Goal: Contribute content

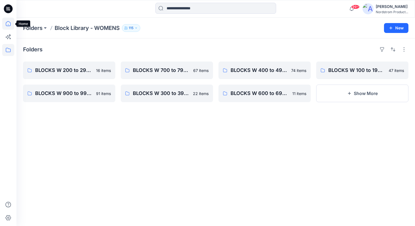
click at [9, 25] on icon at bounding box center [8, 24] width 12 height 12
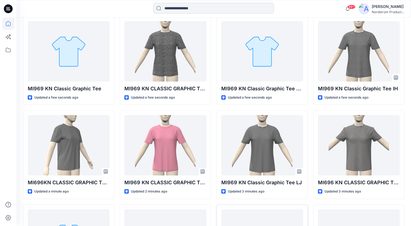
scroll to position [154, 0]
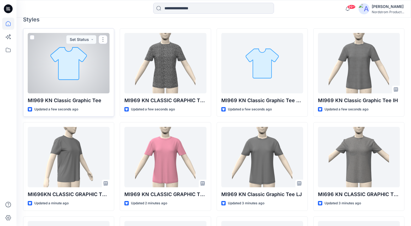
click at [79, 76] on div at bounding box center [69, 63] width 82 height 60
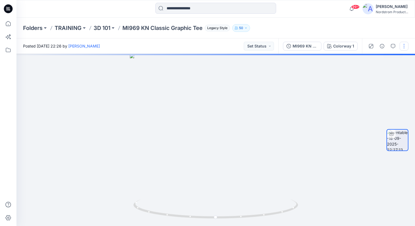
click at [402, 46] on button "button" at bounding box center [404, 46] width 9 height 9
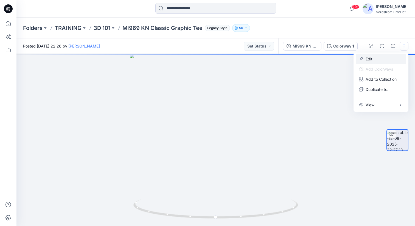
click at [367, 56] on p "Edit" at bounding box center [369, 59] width 7 height 6
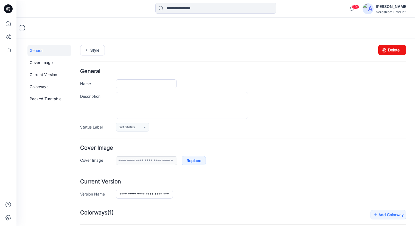
type input "**********"
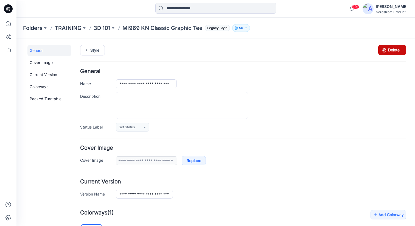
click at [385, 50] on link "Delete" at bounding box center [392, 50] width 28 height 10
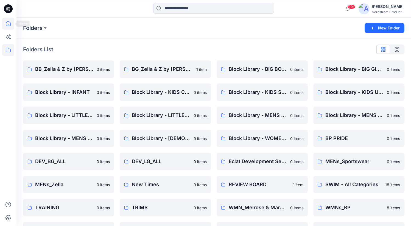
click at [7, 23] on icon at bounding box center [8, 24] width 12 height 12
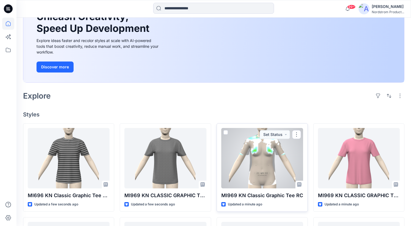
scroll to position [112, 0]
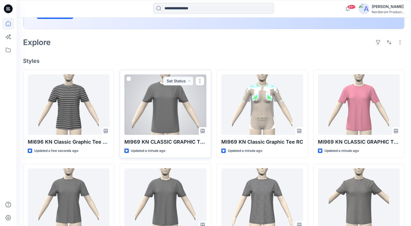
click at [151, 119] on div at bounding box center [165, 104] width 82 height 60
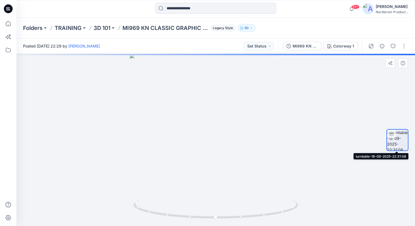
click at [397, 143] on img at bounding box center [397, 140] width 21 height 21
click at [398, 142] on img at bounding box center [397, 140] width 21 height 21
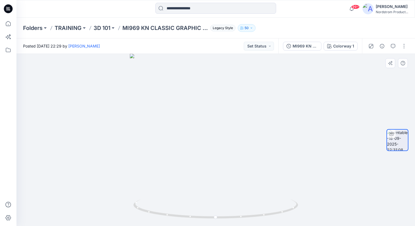
click at [402, 141] on img at bounding box center [397, 140] width 21 height 21
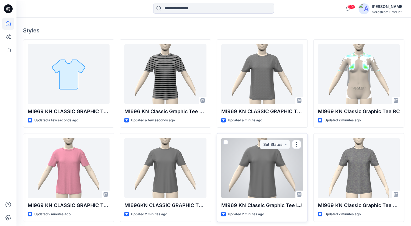
scroll to position [177, 0]
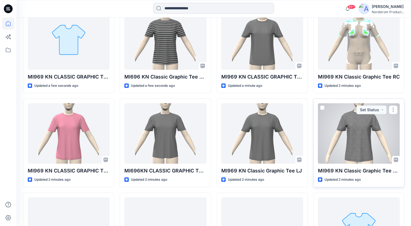
click at [358, 142] on div at bounding box center [359, 133] width 82 height 60
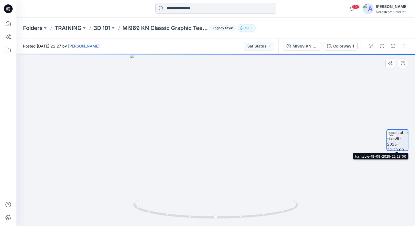
click at [403, 146] on img at bounding box center [397, 140] width 21 height 21
click at [396, 142] on img at bounding box center [397, 140] width 21 height 21
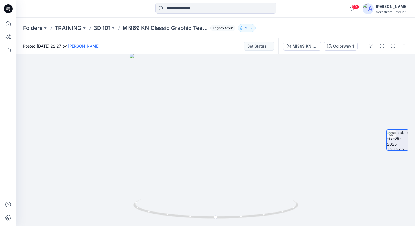
click at [337, 51] on div "MI969 KN Classic Graphic Tee Colorway 1" at bounding box center [320, 45] width 84 height 15
click at [335, 47] on div "Colorway 1" at bounding box center [343, 46] width 21 height 6
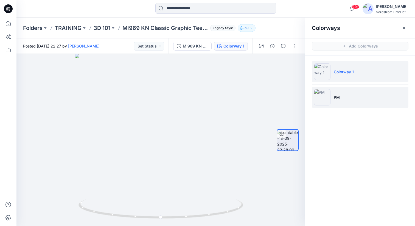
click at [344, 97] on li "PM" at bounding box center [360, 97] width 97 height 21
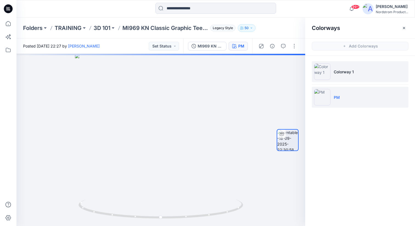
click at [326, 76] on img at bounding box center [322, 71] width 16 height 16
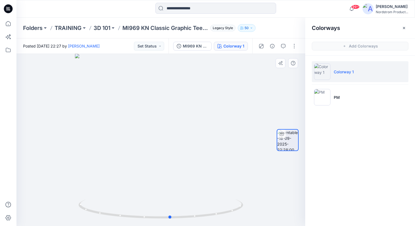
drag, startPoint x: 206, startPoint y: 188, endPoint x: 215, endPoint y: 186, distance: 9.8
click at [215, 186] on div at bounding box center [160, 140] width 289 height 172
click at [181, 46] on icon "button" at bounding box center [179, 46] width 4 height 4
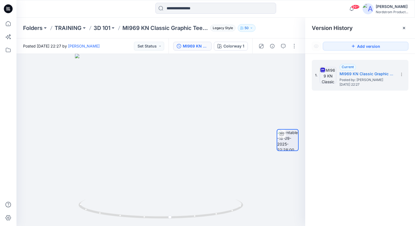
click at [359, 124] on div "1. Current MI969 KN Classic Graphic Tee Posted by: Min Jeong Kim Thursday, Sept…" at bounding box center [360, 144] width 110 height 180
click at [197, 45] on div "MI969 KN Classic Graphic Tee" at bounding box center [195, 46] width 25 height 6
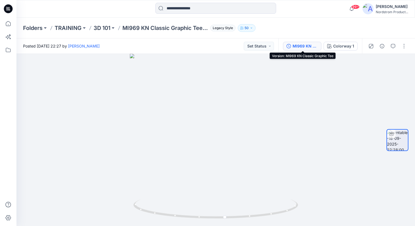
click at [293, 47] on div "MI969 KN Classic Graphic Tee" at bounding box center [305, 46] width 25 height 6
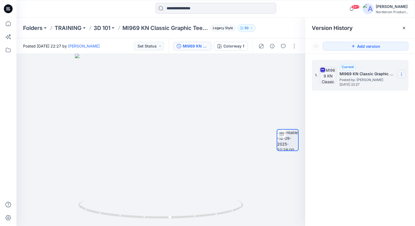
click at [401, 74] on icon at bounding box center [402, 74] width 4 height 4
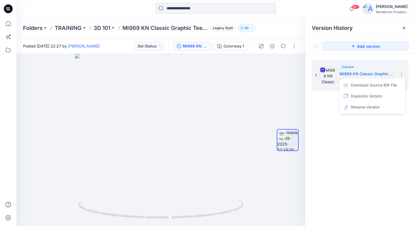
click at [354, 147] on div "1. Current MI969 KN Classic Graphic Tee Posted by: Min Jeong Kim Thursday, Sept…" at bounding box center [360, 144] width 110 height 180
click at [342, 136] on div "1. Current MI969 KN Classic Graphic Tee Posted by: Min Jeong Kim Thursday, Sept…" at bounding box center [360, 144] width 110 height 180
